Goal: Task Accomplishment & Management: Use online tool/utility

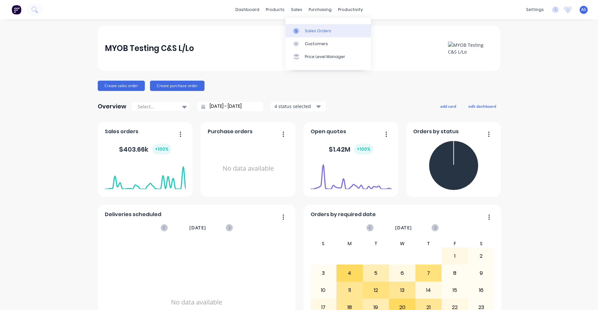
click at [306, 28] on div "Sales Orders" at bounding box center [318, 31] width 26 height 6
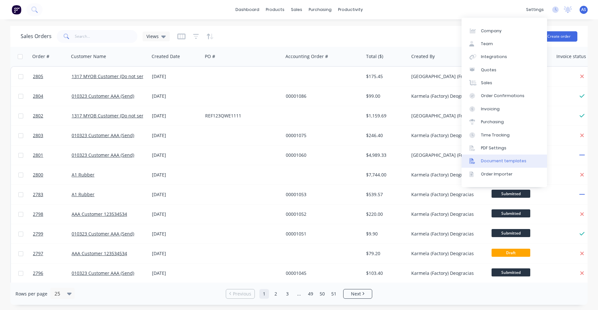
click at [501, 162] on div "Document templates" at bounding box center [504, 161] width 46 height 6
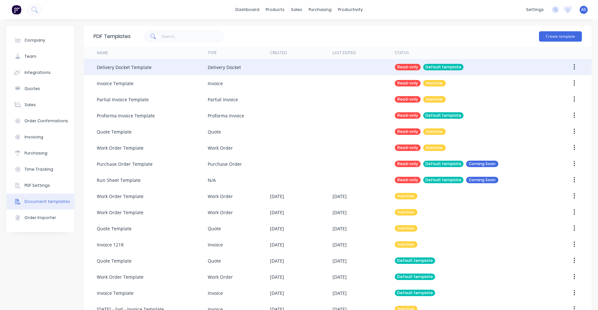
click at [572, 65] on button "button" at bounding box center [574, 67] width 15 height 12
click at [488, 71] on div "Read-only Default template" at bounding box center [468, 67] width 146 height 16
click at [574, 65] on icon "button" at bounding box center [575, 67] width 2 height 7
click at [552, 85] on div "Duplicate" at bounding box center [552, 83] width 50 height 9
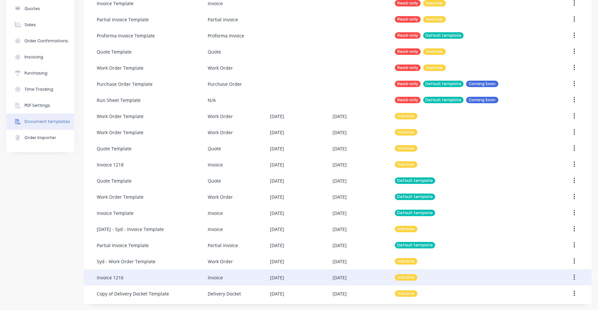
scroll to position [81, 0]
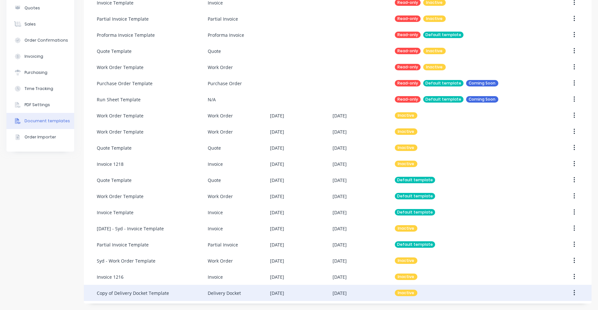
click at [185, 289] on div "Copy of Delivery Docket Template" at bounding box center [152, 293] width 111 height 16
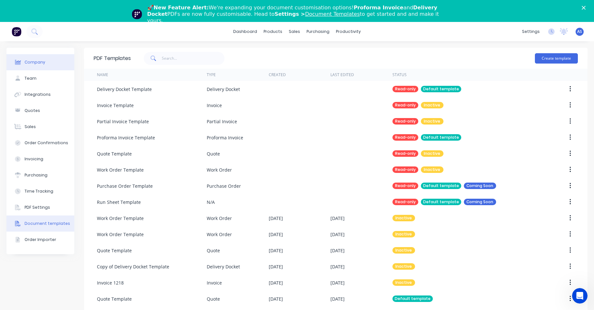
click at [28, 57] on button "Company" at bounding box center [40, 62] width 68 height 16
select select "AU"
click at [302, 46] on link "Sales Orders" at bounding box center [326, 52] width 86 height 13
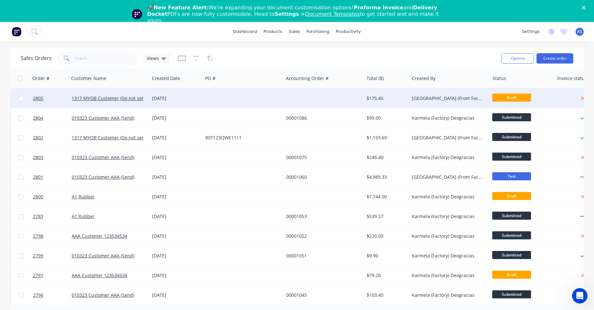
click at [424, 98] on div "Sydney (From Factory) Loteria" at bounding box center [448, 98] width 72 height 6
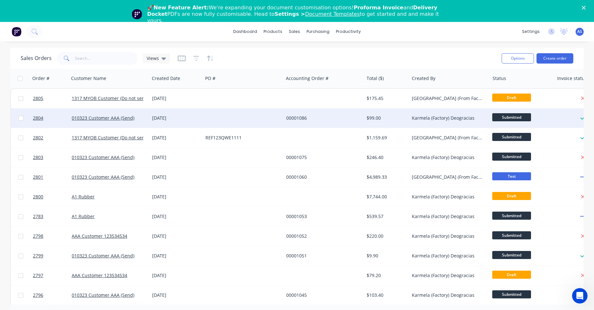
click at [446, 120] on div "Karmela (Factory) Deogracias" at bounding box center [448, 118] width 72 height 6
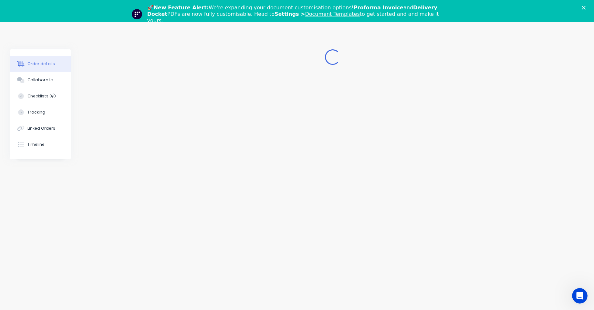
click at [589, 5] on div "🚀 New Feature Alert: We're expanding your document customisation options! Profo…" at bounding box center [297, 14] width 594 height 23
click at [585, 9] on icon "Close" at bounding box center [583, 8] width 4 height 4
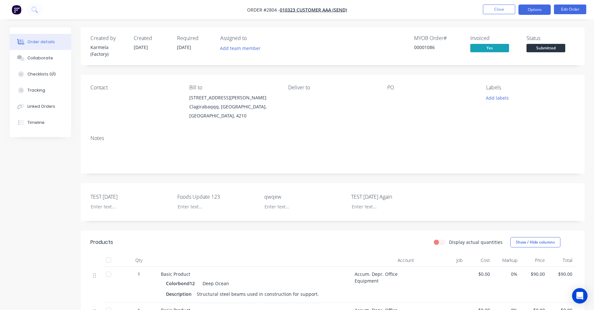
click at [522, 13] on button "Options" at bounding box center [534, 10] width 32 height 10
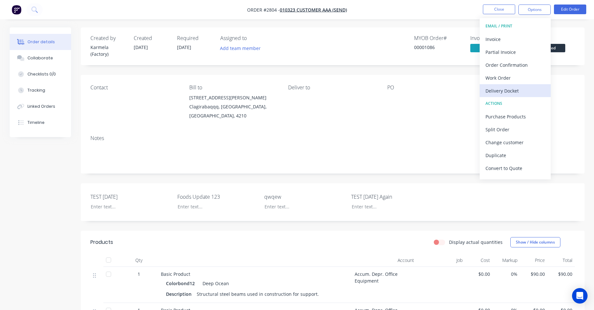
click at [517, 93] on div "Delivery Docket" at bounding box center [514, 90] width 59 height 9
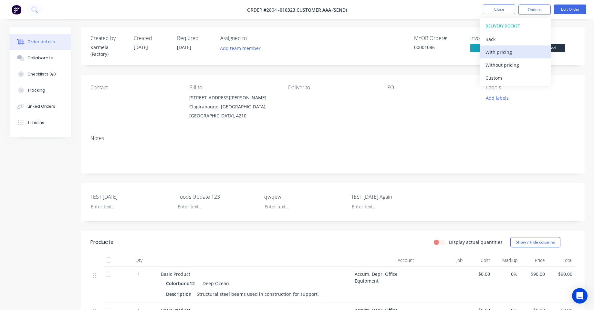
click at [509, 54] on div "With pricing" at bounding box center [514, 51] width 59 height 9
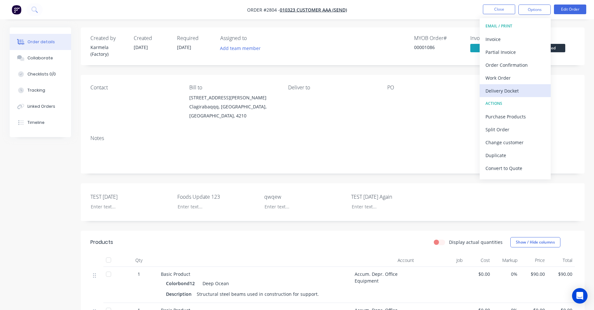
click at [503, 91] on div "Delivery Docket" at bounding box center [514, 90] width 59 height 9
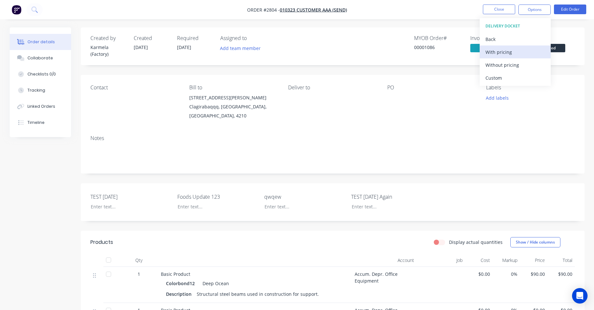
click at [502, 51] on div "With pricing" at bounding box center [514, 51] width 59 height 9
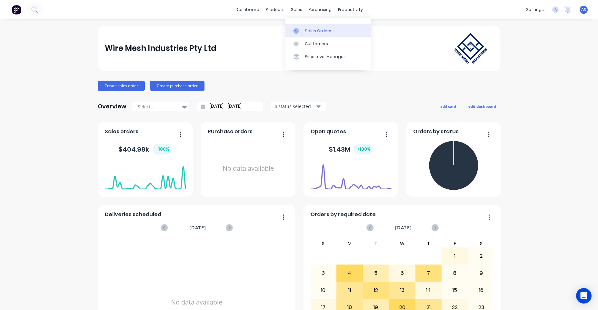
click at [312, 30] on div "Sales Orders" at bounding box center [318, 31] width 26 height 6
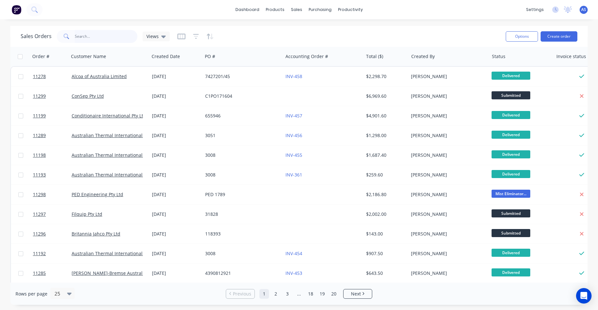
click at [110, 38] on input "text" at bounding box center [106, 36] width 63 height 13
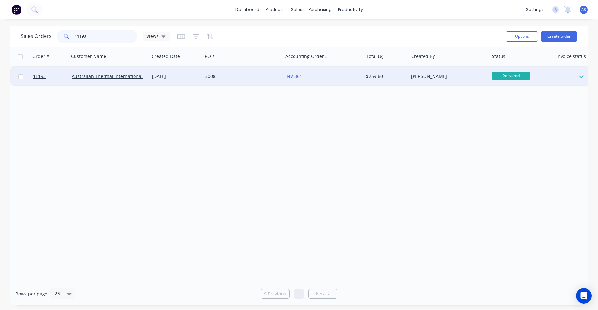
type input "11193"
click at [179, 75] on div "06 Jun 2025" at bounding box center [176, 76] width 48 height 6
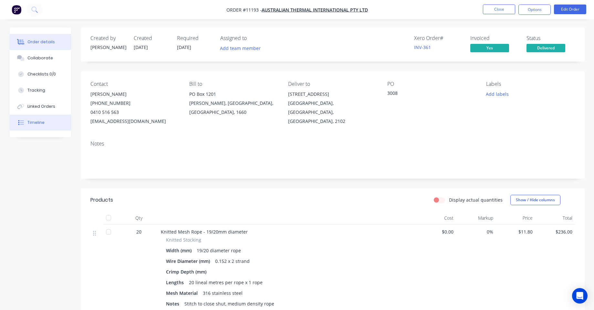
click at [46, 124] on button "Timeline" at bounding box center [40, 123] width 61 height 16
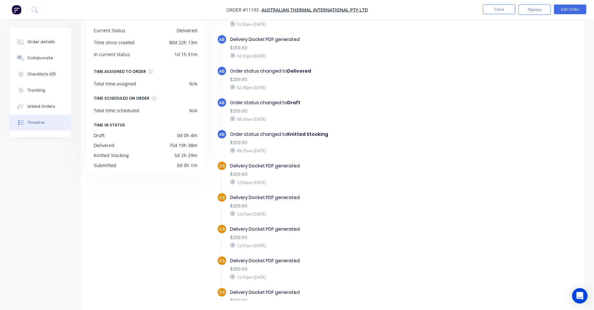
scroll to position [183, 0]
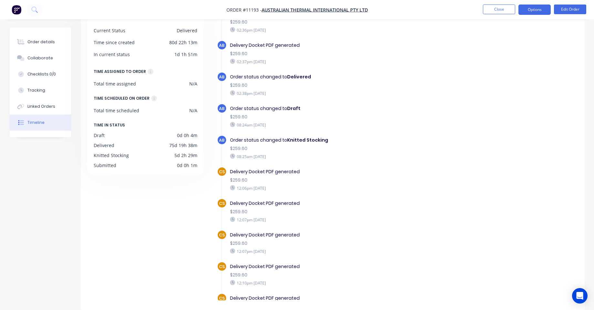
click at [541, 12] on button "Options" at bounding box center [534, 10] width 32 height 10
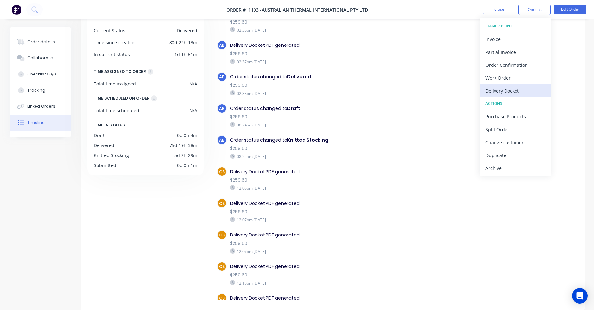
click at [508, 87] on div "Delivery Docket" at bounding box center [514, 90] width 59 height 9
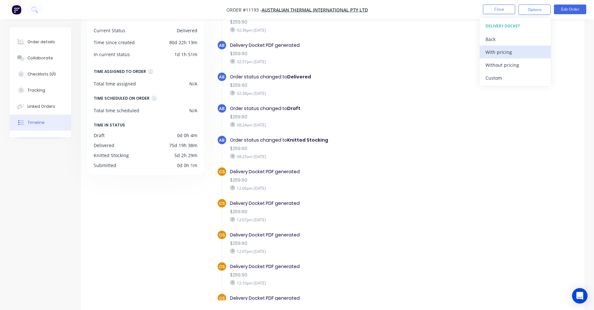
click at [489, 55] on div "With pricing" at bounding box center [514, 51] width 59 height 9
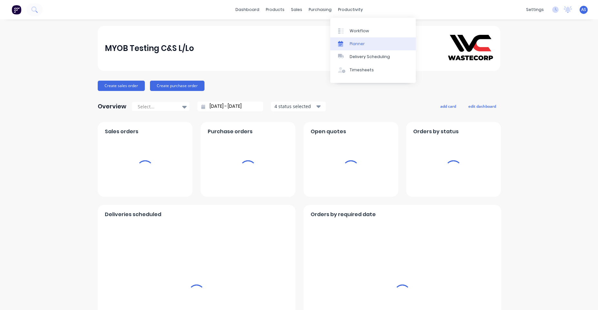
click at [354, 43] on div "Planner" at bounding box center [357, 44] width 15 height 6
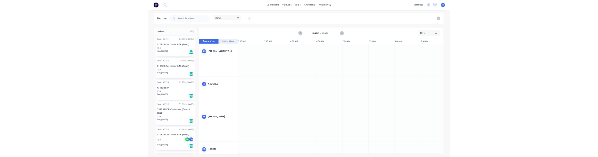
scroll to position [0, 310]
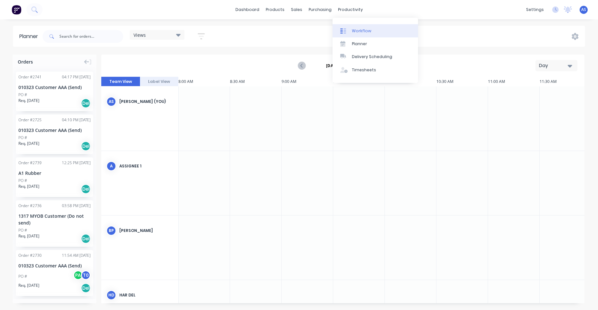
click at [354, 26] on link "Workflow" at bounding box center [376, 30] width 86 height 13
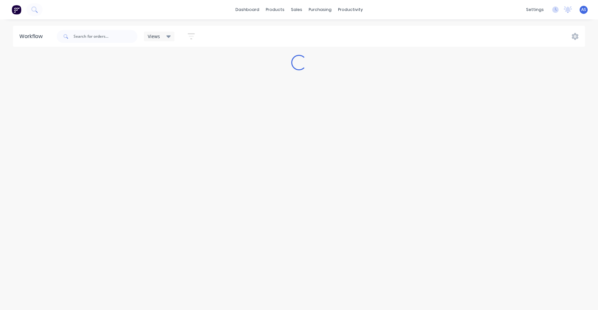
click at [158, 38] on span "Views" at bounding box center [154, 36] width 12 height 7
click at [382, 63] on div "Loading..." at bounding box center [299, 62] width 598 height 15
click at [293, 32] on div "Views Save new view None (Default) edit HD Nov13 edit New View edit Sydney Nov …" at bounding box center [321, 36] width 530 height 19
